Goal: Information Seeking & Learning: Learn about a topic

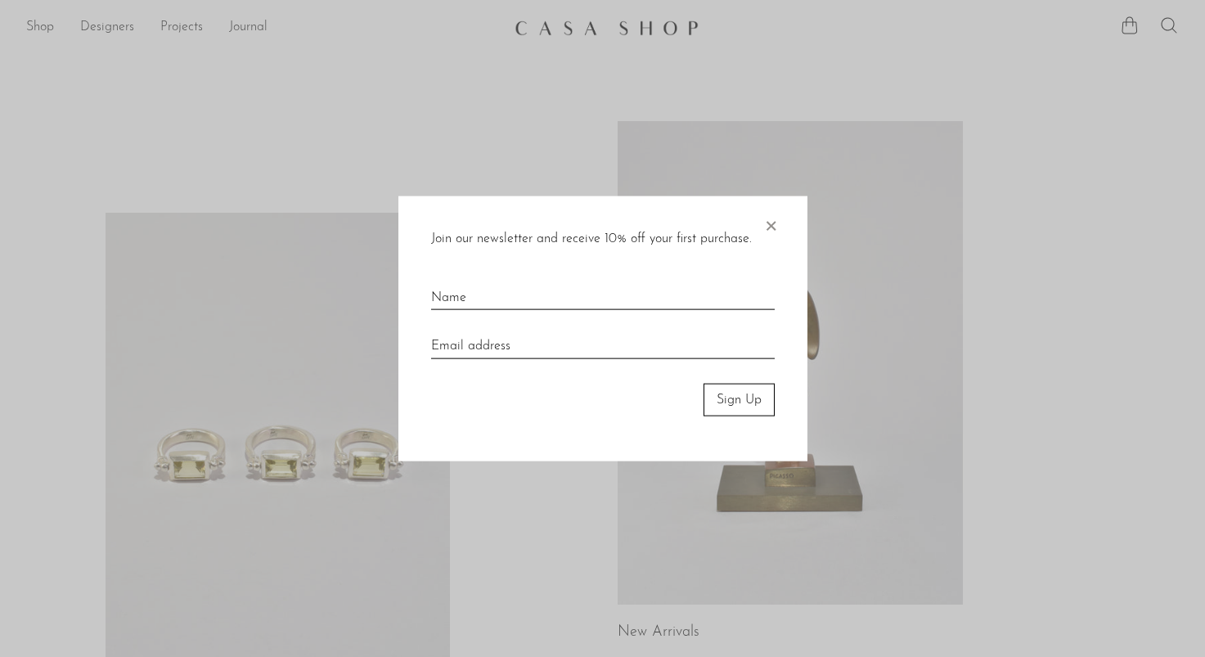
click at [768, 205] on span "×" at bounding box center [771, 222] width 16 height 52
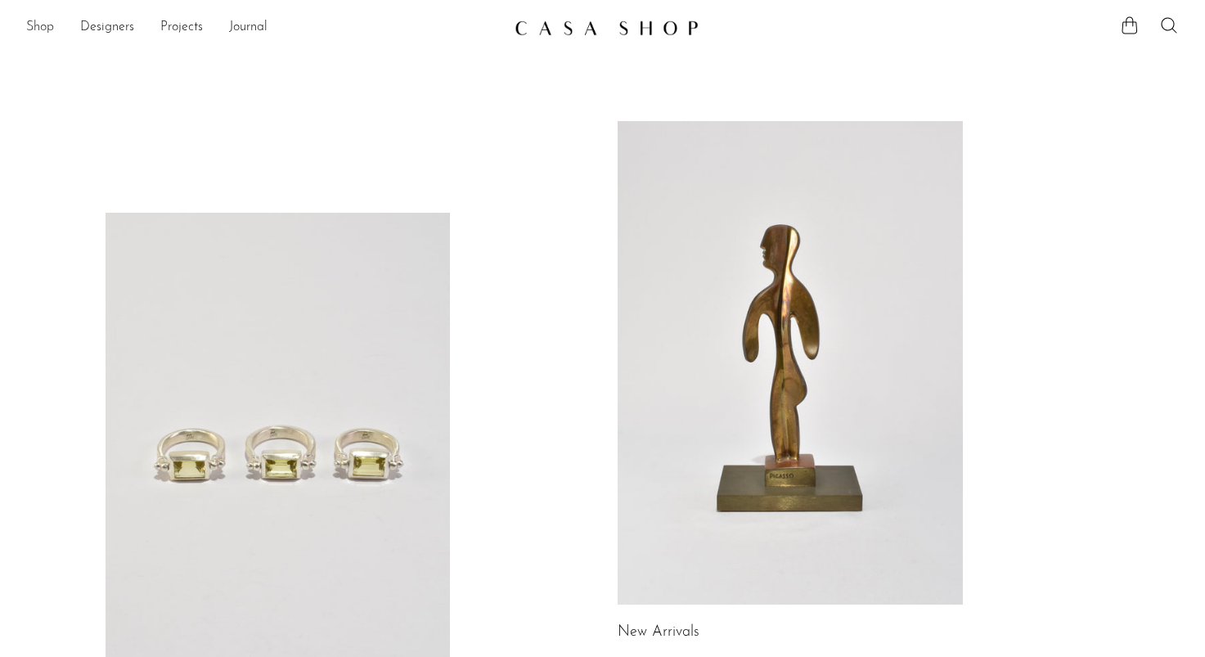
click at [47, 26] on link "Shop" at bounding box center [40, 27] width 28 height 21
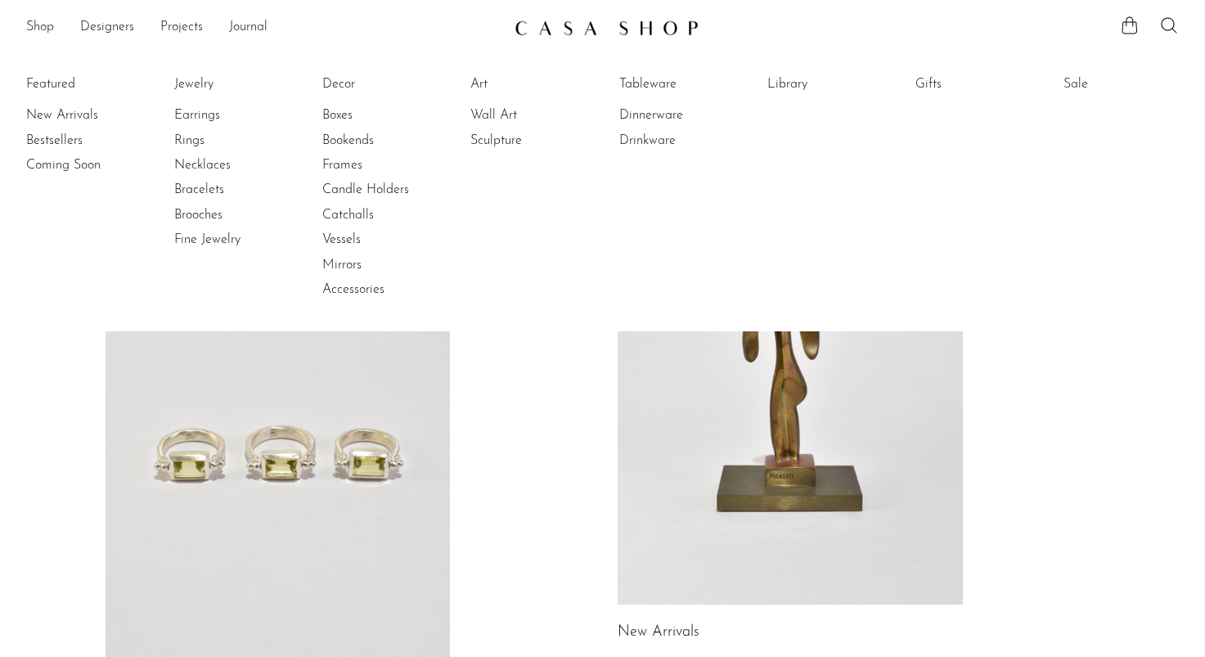
click at [349, 93] on li "Decor" at bounding box center [383, 84] width 123 height 25
click at [349, 90] on link "Decor" at bounding box center [383, 84] width 123 height 18
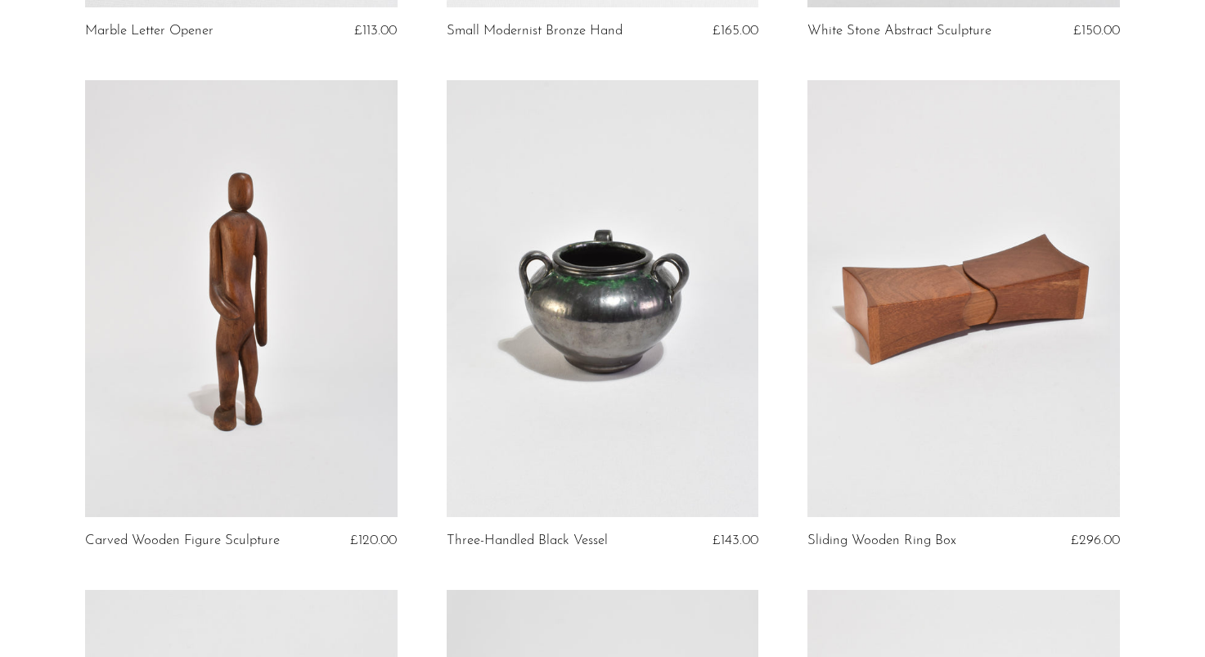
scroll to position [4937, 0]
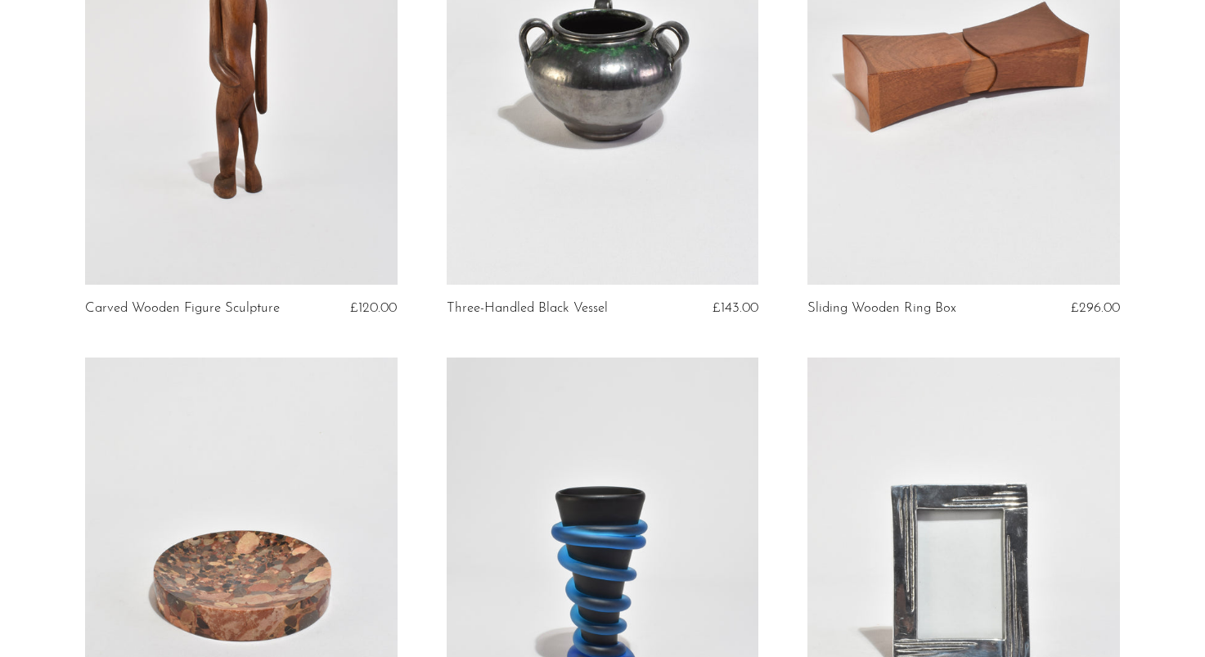
click at [884, 321] on article "Sliding Wooden Ring Box £296.00" at bounding box center [964, 103] width 362 height 510
click at [885, 259] on link at bounding box center [964, 67] width 313 height 438
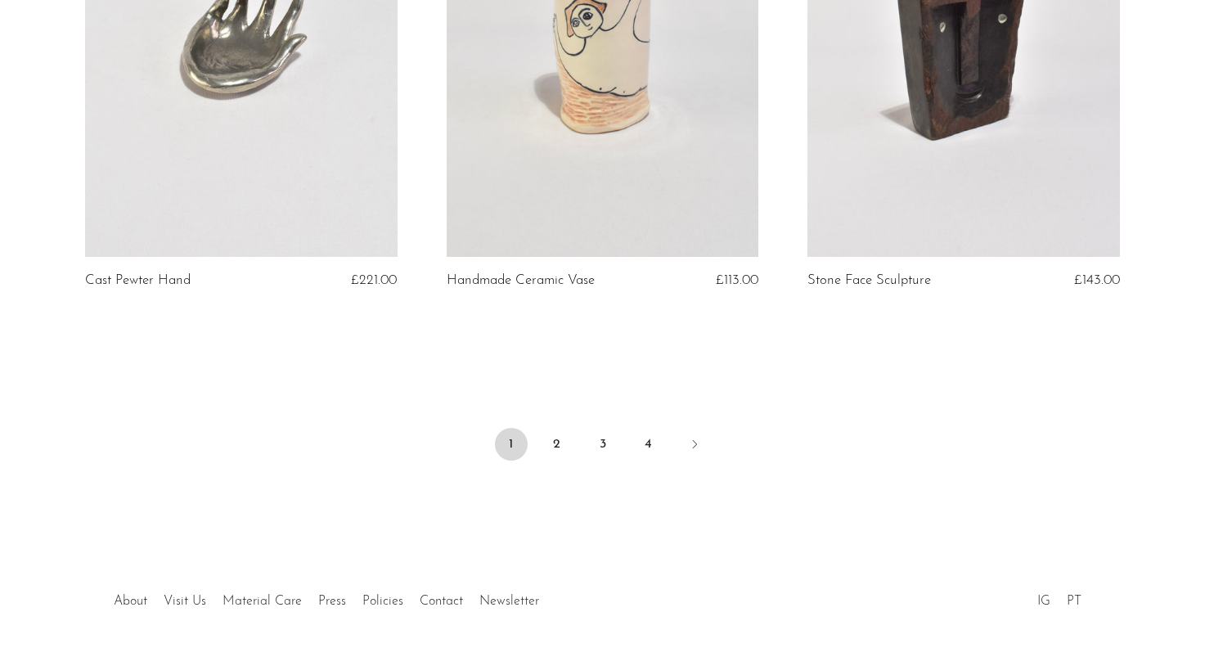
scroll to position [6038, 0]
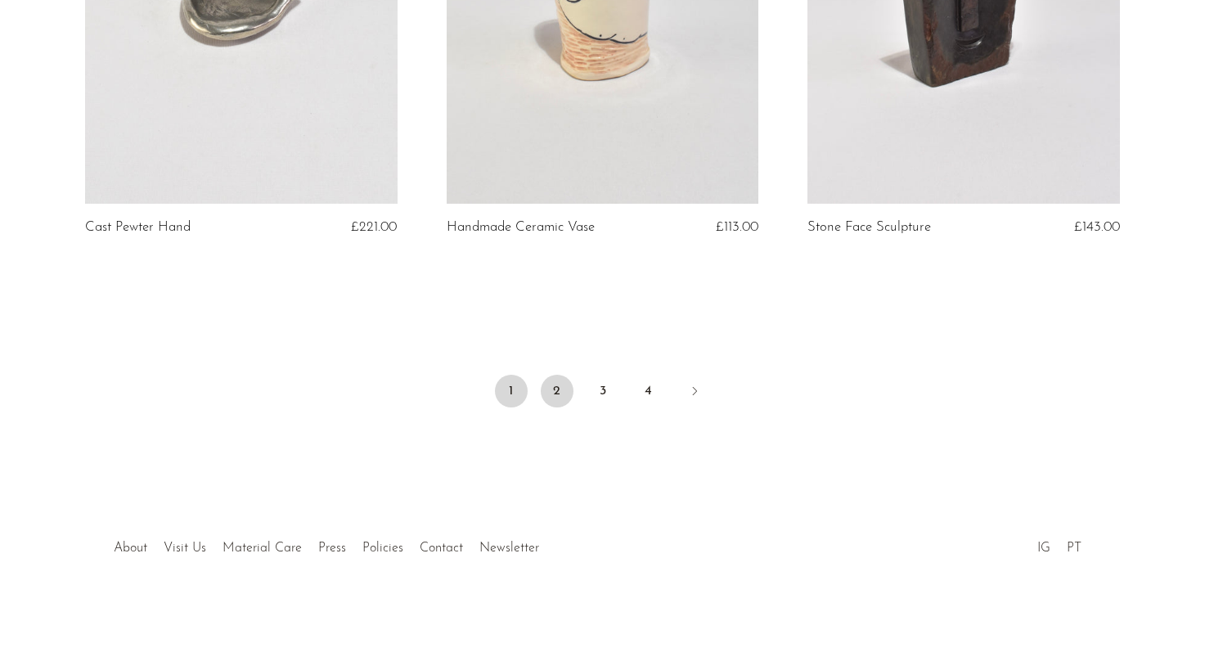
click at [570, 391] on link "2" at bounding box center [557, 391] width 33 height 33
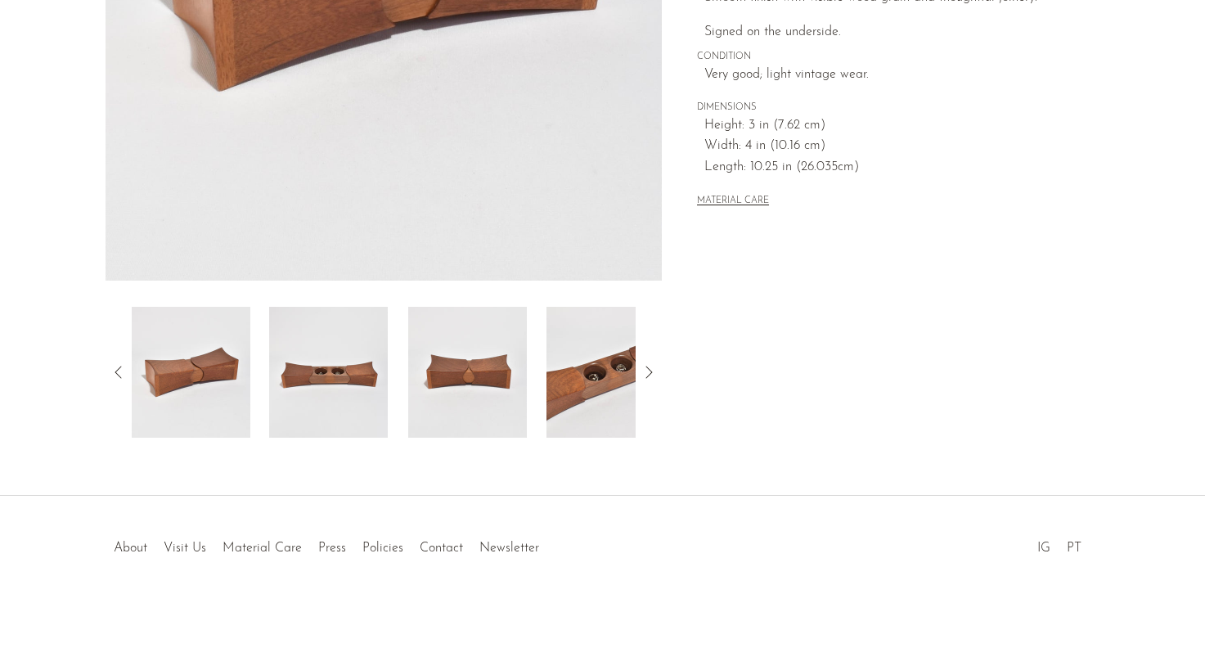
scroll to position [408, 0]
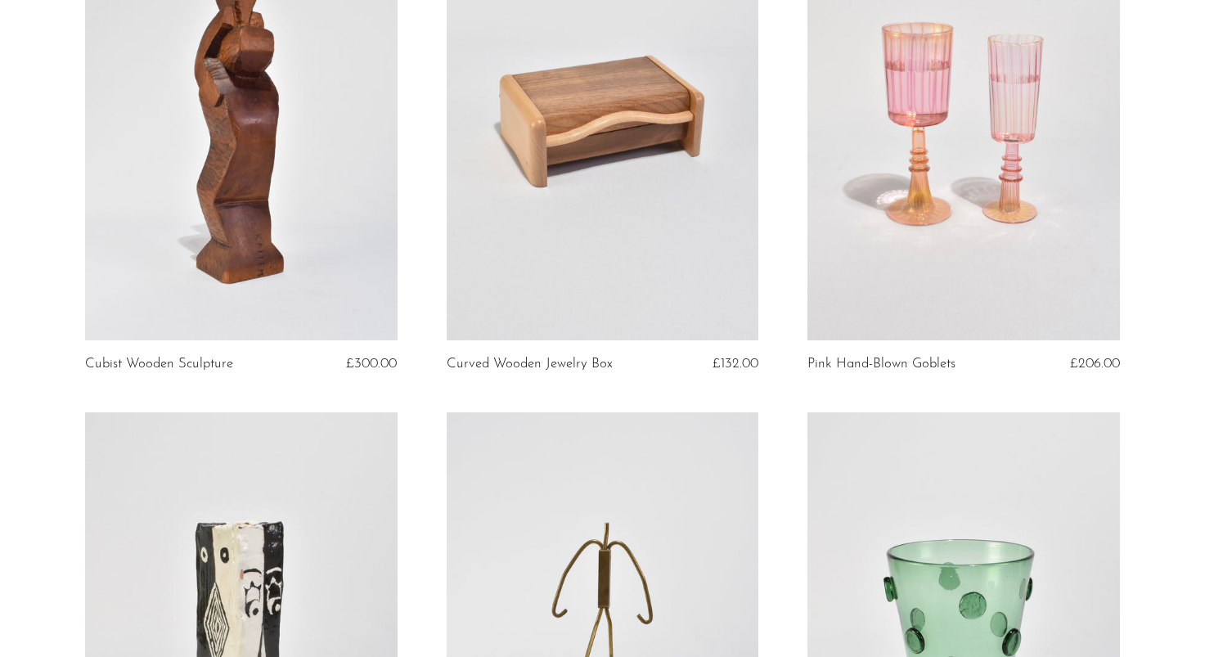
scroll to position [3308, 0]
click at [656, 274] on link at bounding box center [603, 121] width 313 height 438
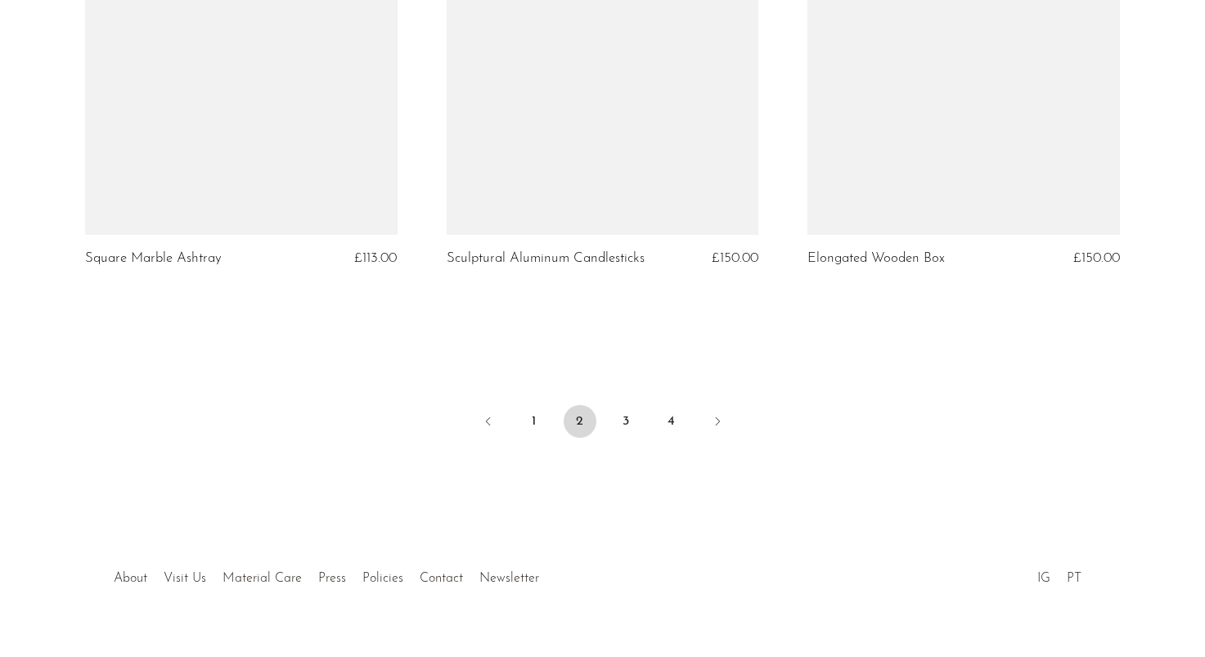
scroll to position [5970, 0]
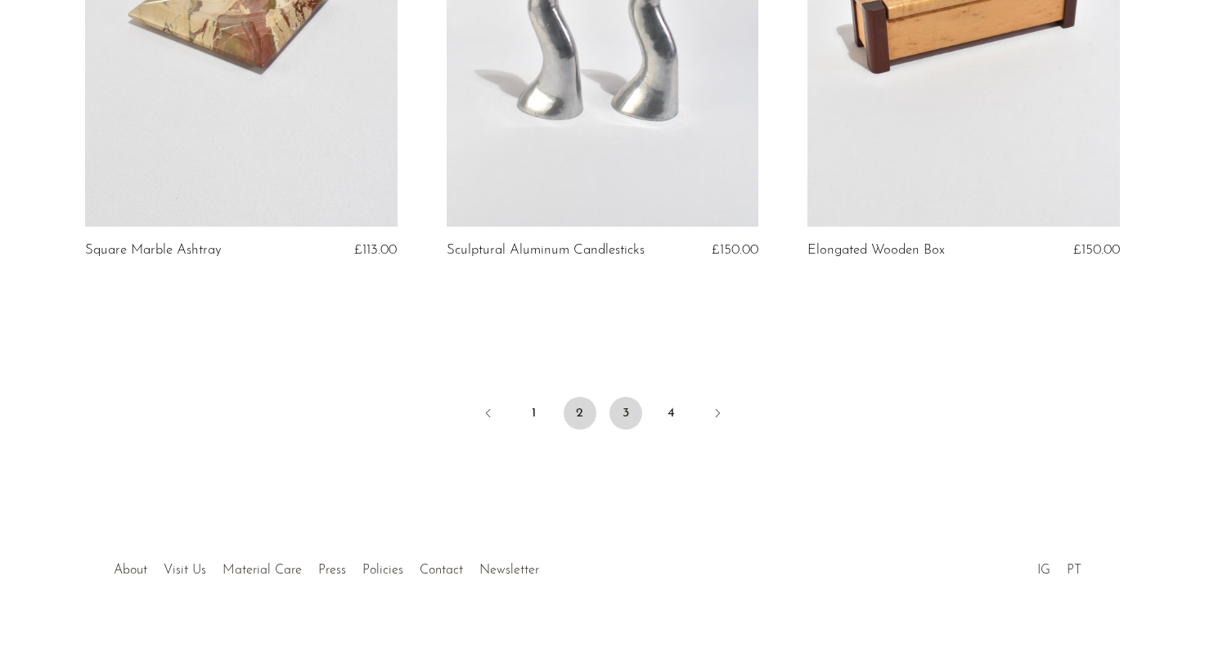
click at [624, 411] on link "3" at bounding box center [626, 413] width 33 height 33
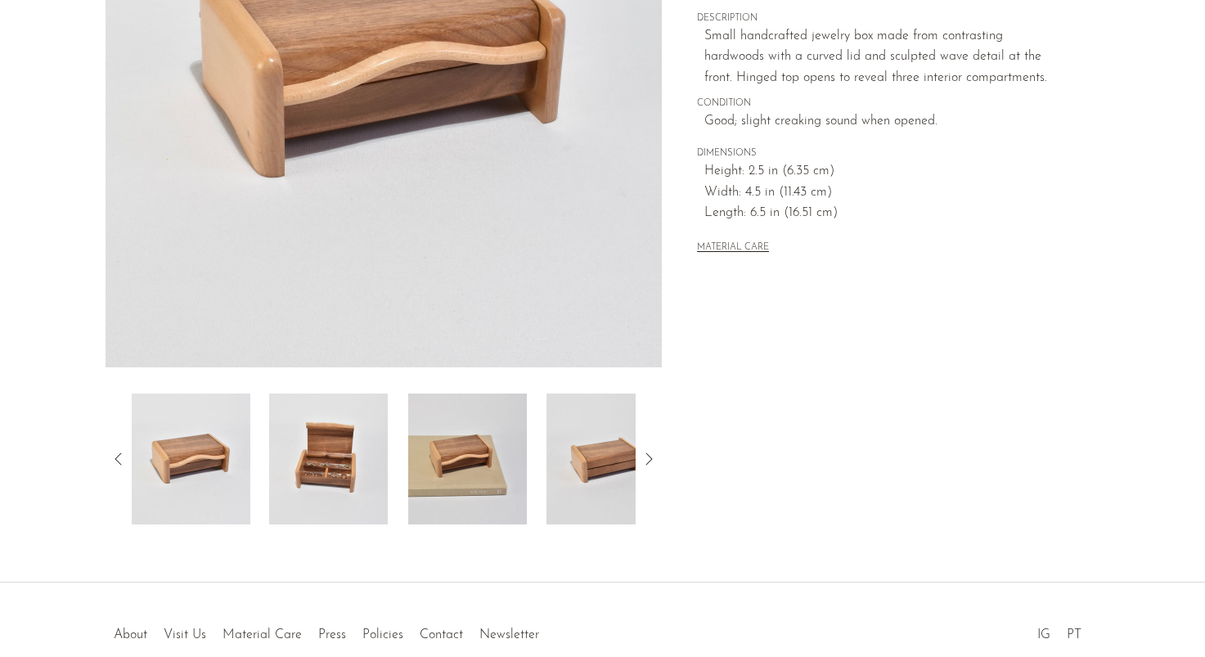
scroll to position [318, 0]
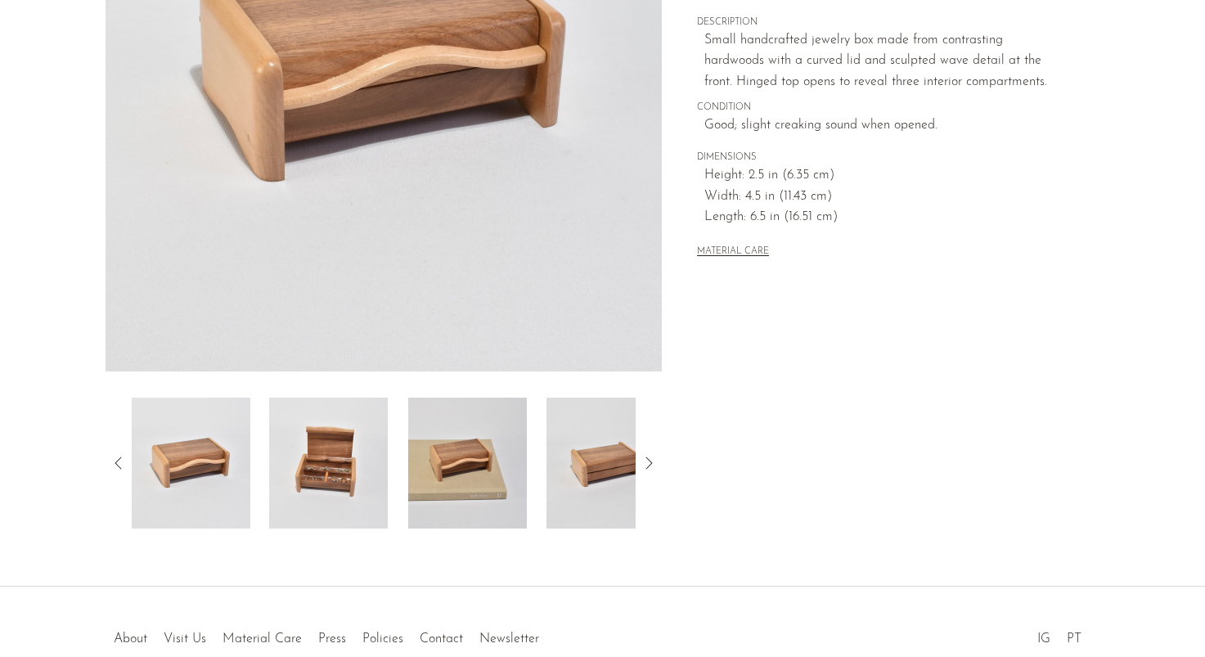
click at [292, 530] on div "Curved Wooden Jewelry Box £132.00" at bounding box center [602, 172] width 1205 height 829
click at [318, 498] on img at bounding box center [328, 463] width 119 height 131
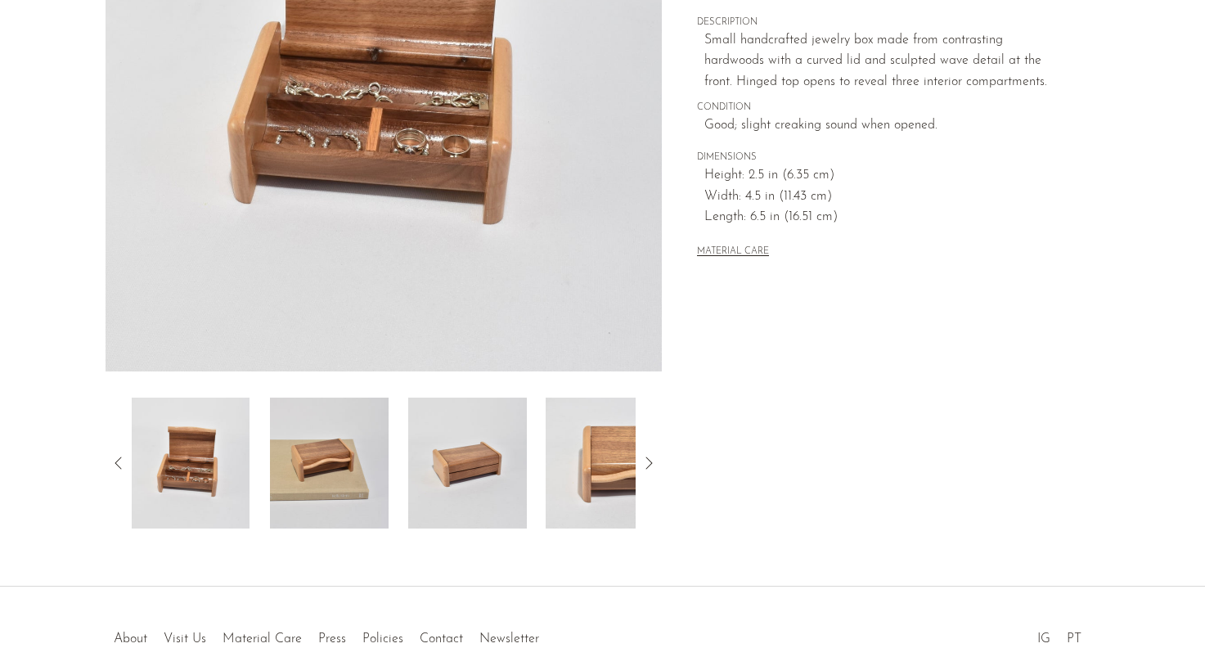
click at [394, 488] on div at bounding box center [384, 463] width 505 height 131
click at [450, 488] on img at bounding box center [467, 463] width 119 height 131
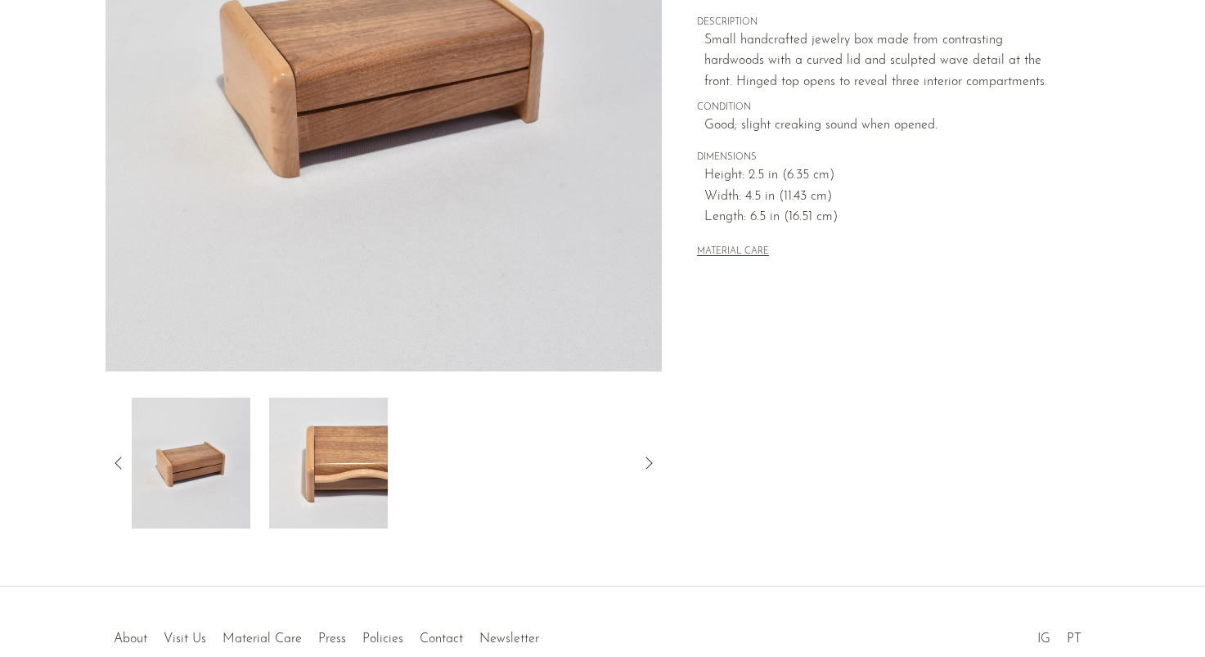
click at [450, 488] on div at bounding box center [384, 463] width 505 height 131
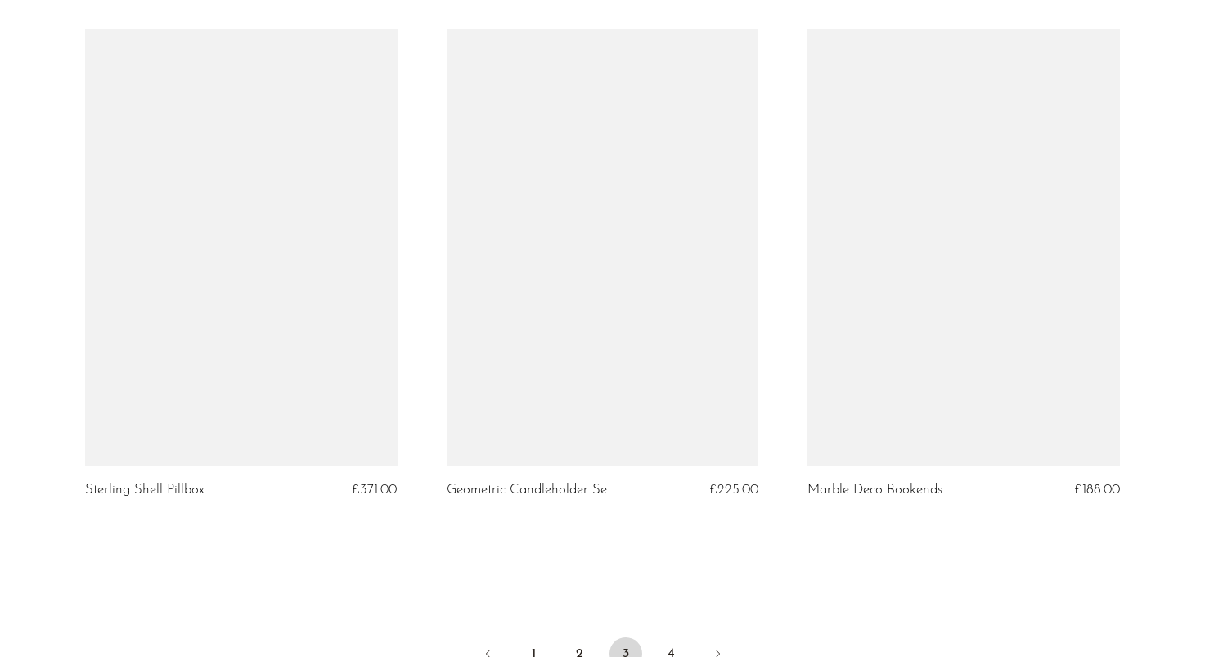
scroll to position [5746, 0]
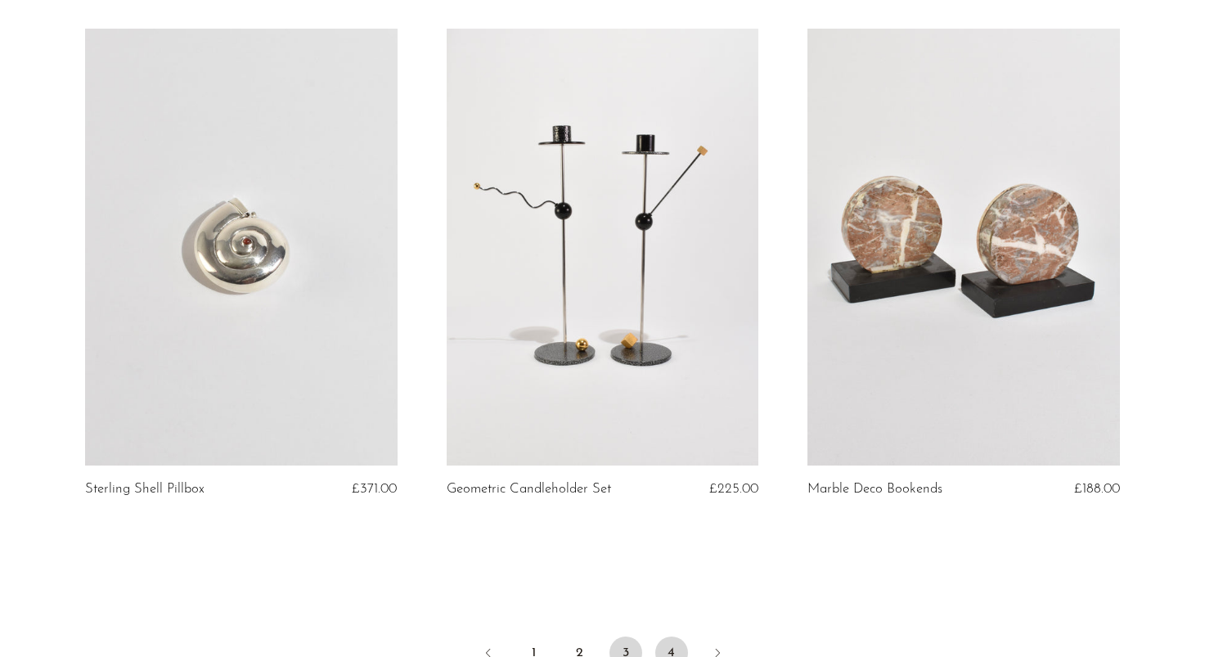
click at [664, 637] on link "4" at bounding box center [671, 653] width 33 height 33
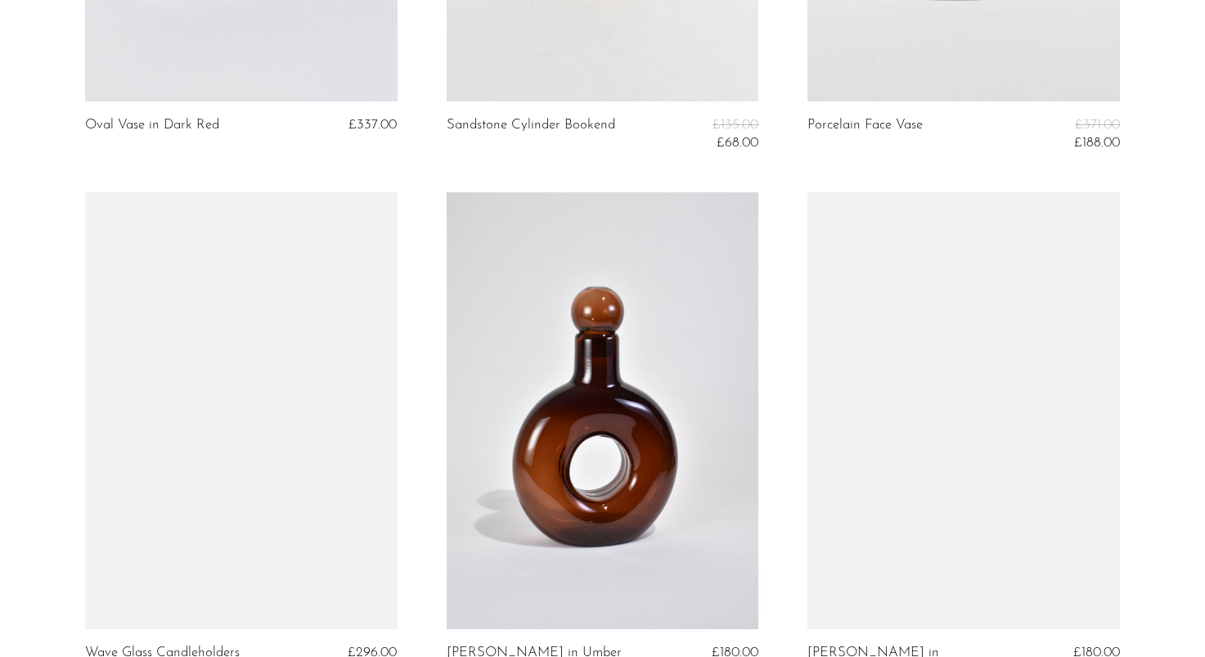
scroll to position [5307, 0]
